Goal: Contribute content

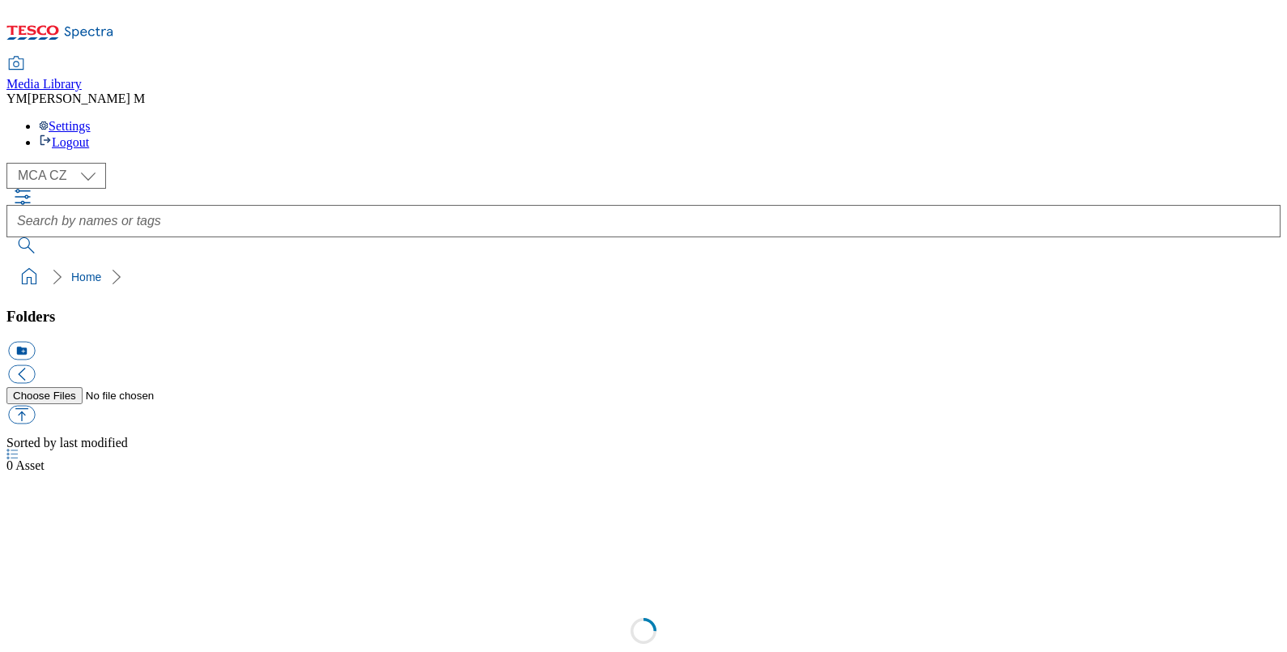
select select "flare-mca-cz"
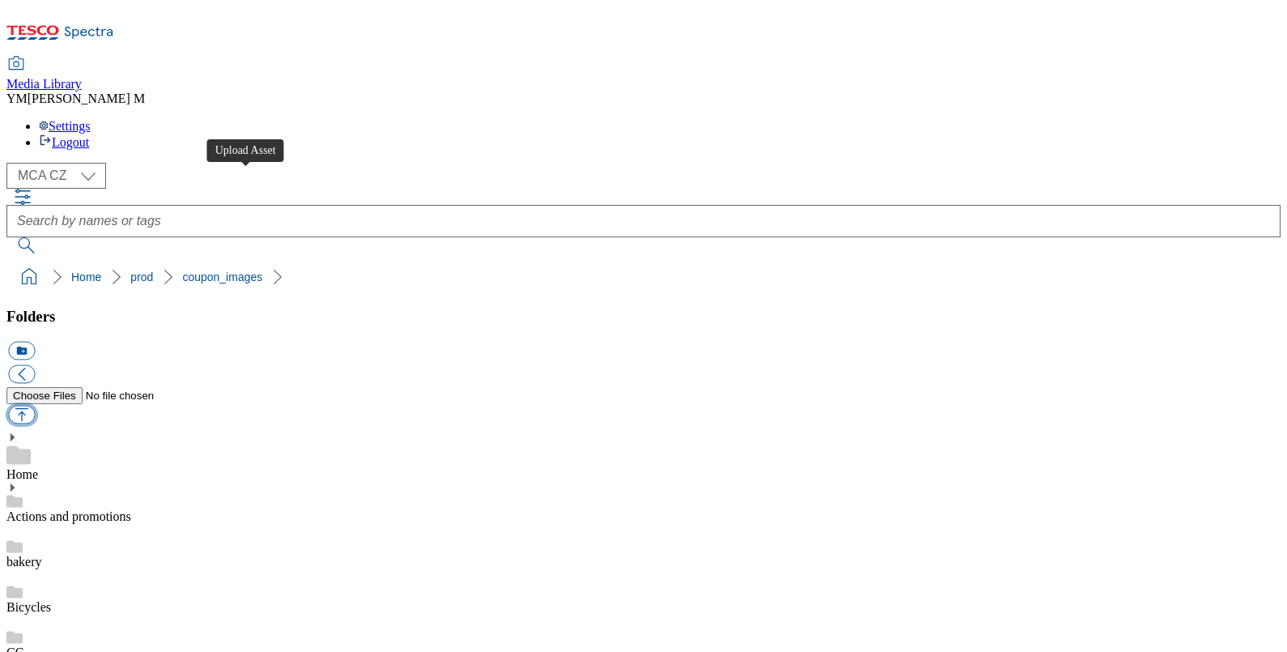
click at [35, 406] on button "button" at bounding box center [21, 415] width 27 height 19
type input "C:\fakepath\S33_1101_T.jpg"
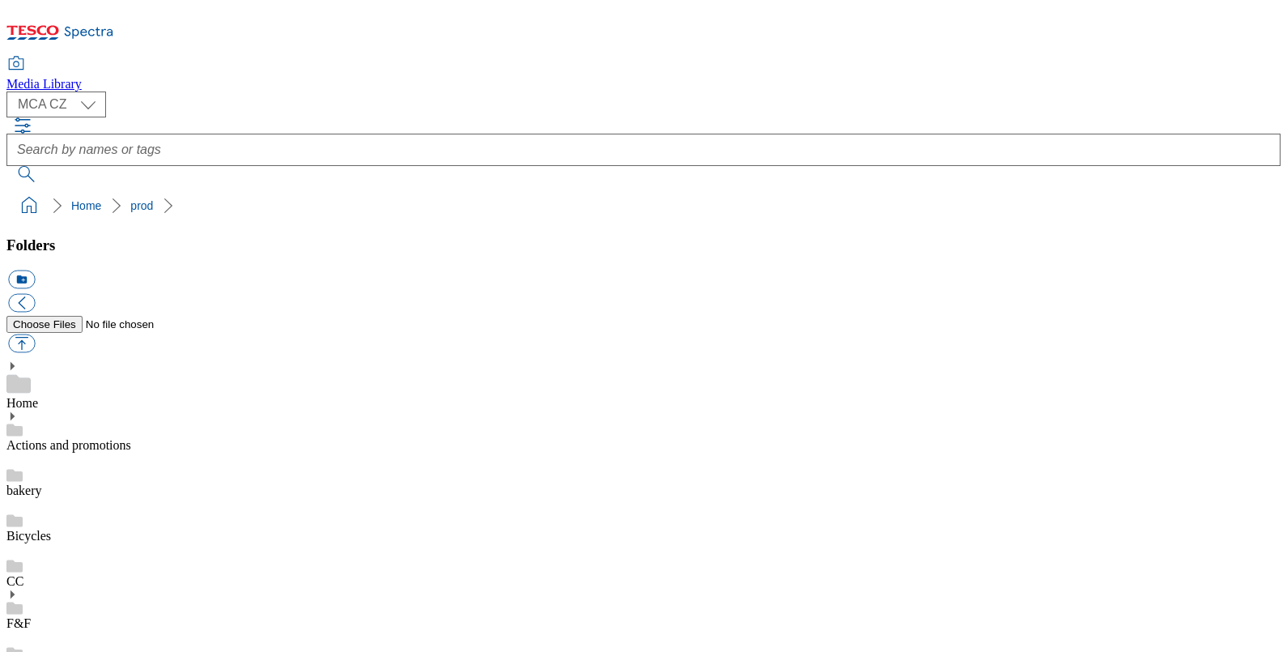
click at [35, 334] on button "button" at bounding box center [21, 343] width 27 height 19
